Goal: Use online tool/utility: Utilize a website feature to perform a specific function

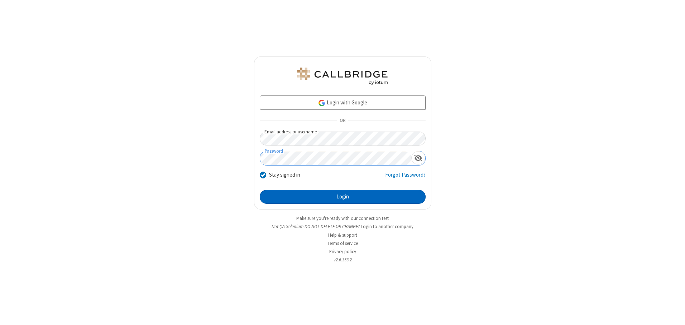
click at [342, 197] on button "Login" at bounding box center [343, 197] width 166 height 14
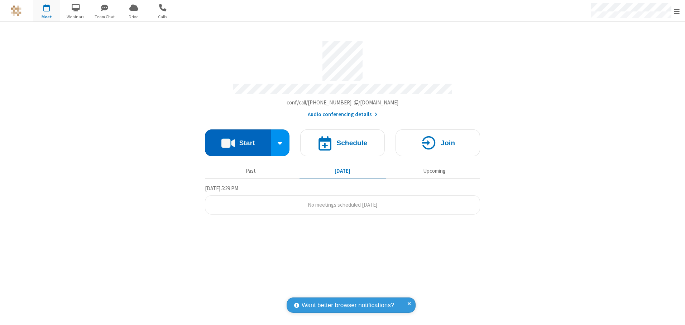
click at [238, 140] on button "Start" at bounding box center [238, 143] width 66 height 27
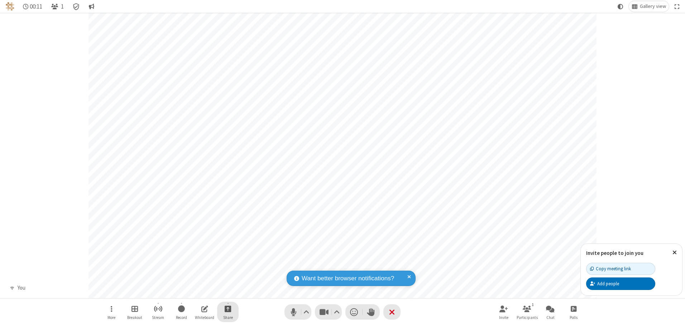
click at [228, 309] on span "Start sharing" at bounding box center [227, 309] width 7 height 9
click at [227, 265] on span "Share additional camera" at bounding box center [232, 267] width 53 height 6
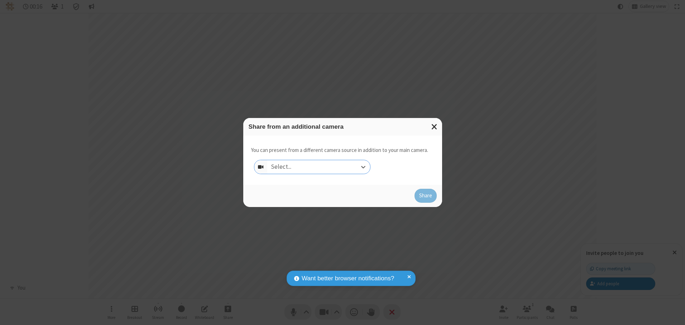
click at [318, 167] on div "Select..." at bounding box center [318, 167] width 103 height 14
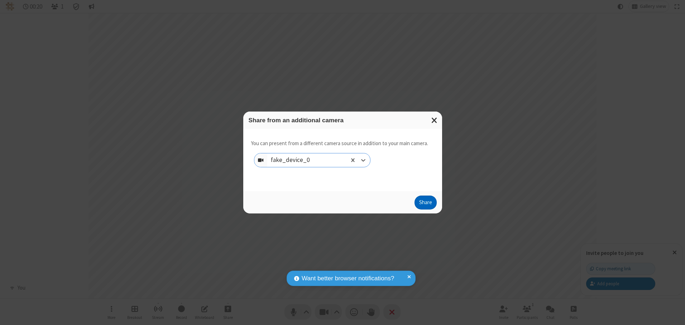
click at [425, 204] on button "Share" at bounding box center [425, 203] width 22 height 14
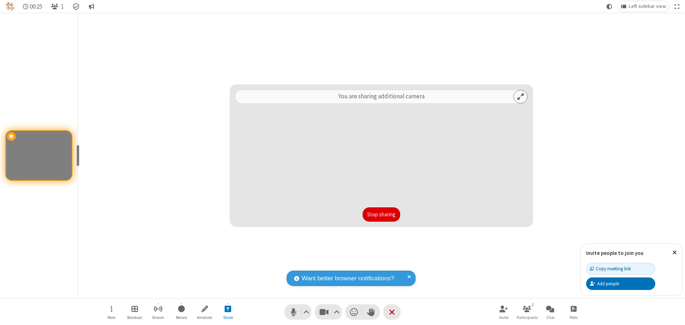
click at [381, 214] on button "Stop sharing" at bounding box center [381, 215] width 38 height 14
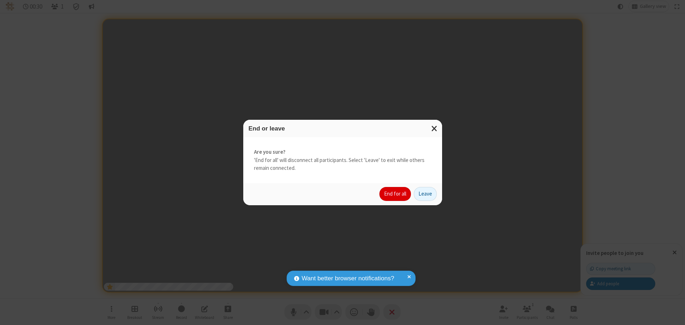
click at [395, 194] on button "End for all" at bounding box center [395, 194] width 32 height 14
